Goal: Find specific page/section: Find specific page/section

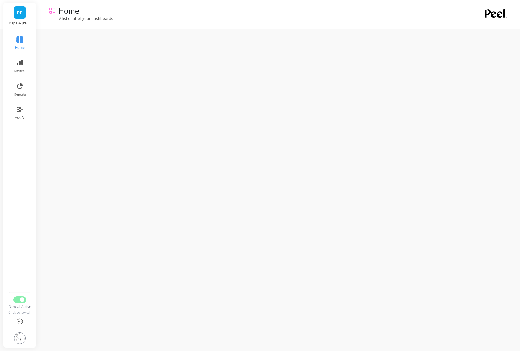
click at [22, 304] on div "New UI Active" at bounding box center [20, 306] width 24 height 5
click at [21, 301] on span "Switch to Legacy UI" at bounding box center [22, 299] width 5 height 5
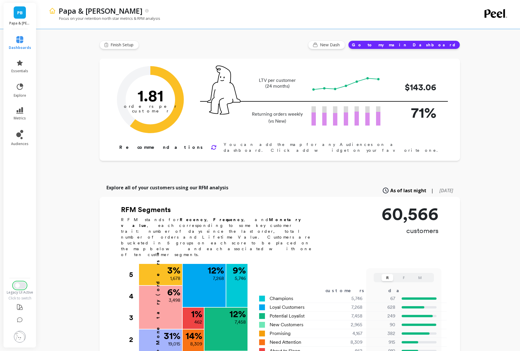
click at [22, 286] on button "Switch to New UI" at bounding box center [19, 285] width 13 height 7
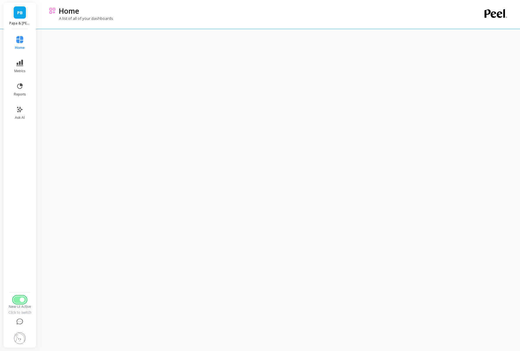
click at [21, 302] on button "Switch to Legacy UI" at bounding box center [19, 299] width 13 height 7
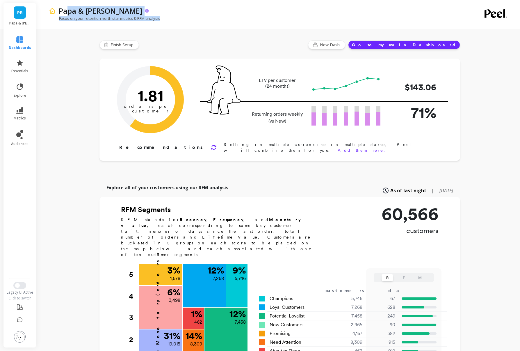
drag, startPoint x: 170, startPoint y: 19, endPoint x: 66, endPoint y: 12, distance: 104.4
click at [66, 12] on div "Papa & [PERSON_NAME] Focus on your retention north star metrics & RFM analysis" at bounding box center [255, 14] width 412 height 29
click at [66, 12] on p "Papa & [PERSON_NAME]" at bounding box center [101, 11] width 84 height 10
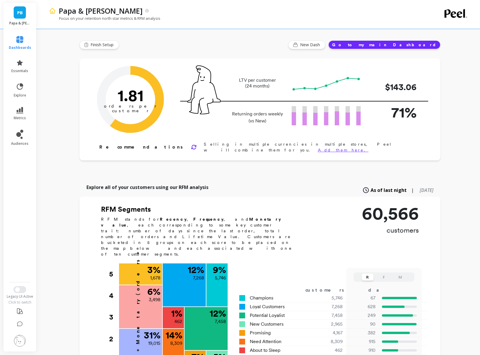
click at [36, 62] on div "PB Papa & Barkley dashboards essentials explore metrics audiences Legacy UI Act…" at bounding box center [240, 314] width 480 height 628
click at [145, 11] on icon at bounding box center [147, 11] width 4 height 4
drag, startPoint x: 142, startPoint y: 24, endPoint x: 148, endPoint y: 24, distance: 5.8
click at [143, 24] on div "Focus on your retention north star metrics & RFM analysis" at bounding box center [235, 21] width 372 height 11
click at [20, 298] on div "Legacy UI Active" at bounding box center [20, 296] width 34 height 5
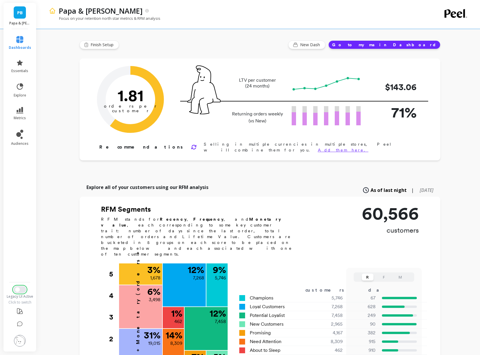
click at [20, 289] on button "Switch to New UI" at bounding box center [19, 289] width 13 height 7
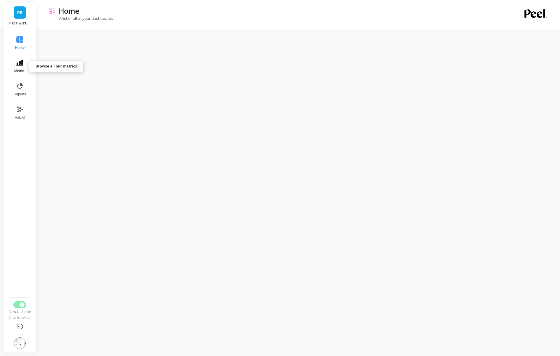
click at [18, 66] on button "Metrics" at bounding box center [19, 66] width 19 height 21
click at [71, 70] on span "Cohorts" at bounding box center [83, 73] width 56 height 6
click at [22, 83] on icon at bounding box center [19, 86] width 7 height 7
